Goal: Information Seeking & Learning: Learn about a topic

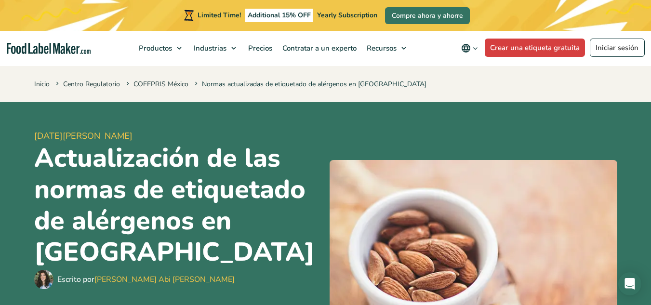
drag, startPoint x: 49, startPoint y: 51, endPoint x: 146, endPoint y: 79, distance: 101.6
click at [419, 59] on nav "Productos Etiquetado nutricional de los alimentos Suplementos Formulación y eti…" at bounding box center [325, 48] width 651 height 35
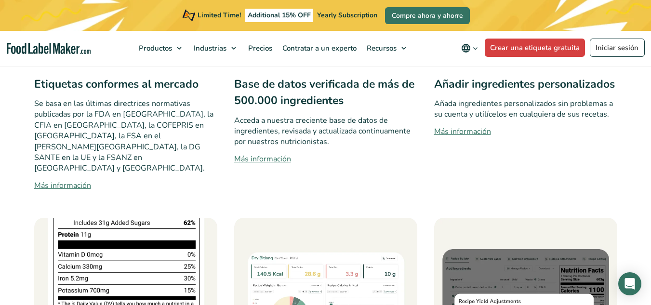
scroll to position [674, 0]
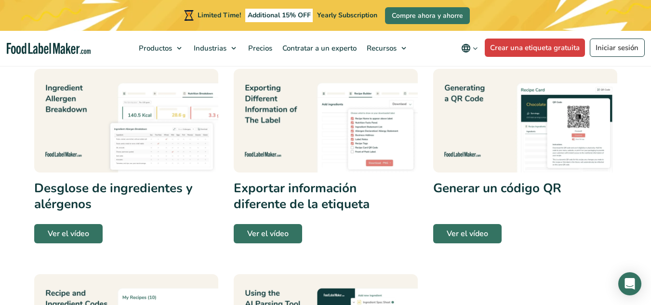
scroll to position [241, 0]
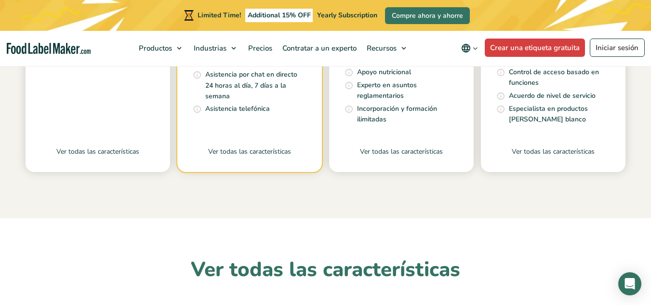
scroll to position [375, 0]
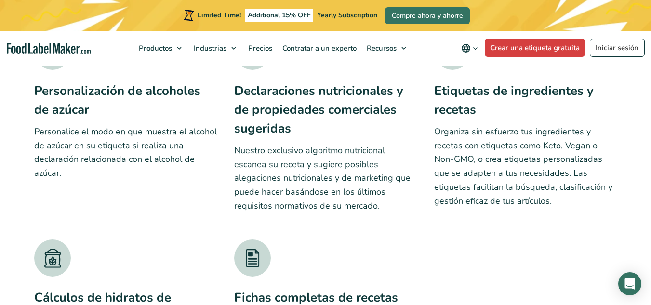
scroll to position [2553, 0]
